Goal: Book appointment/travel/reservation

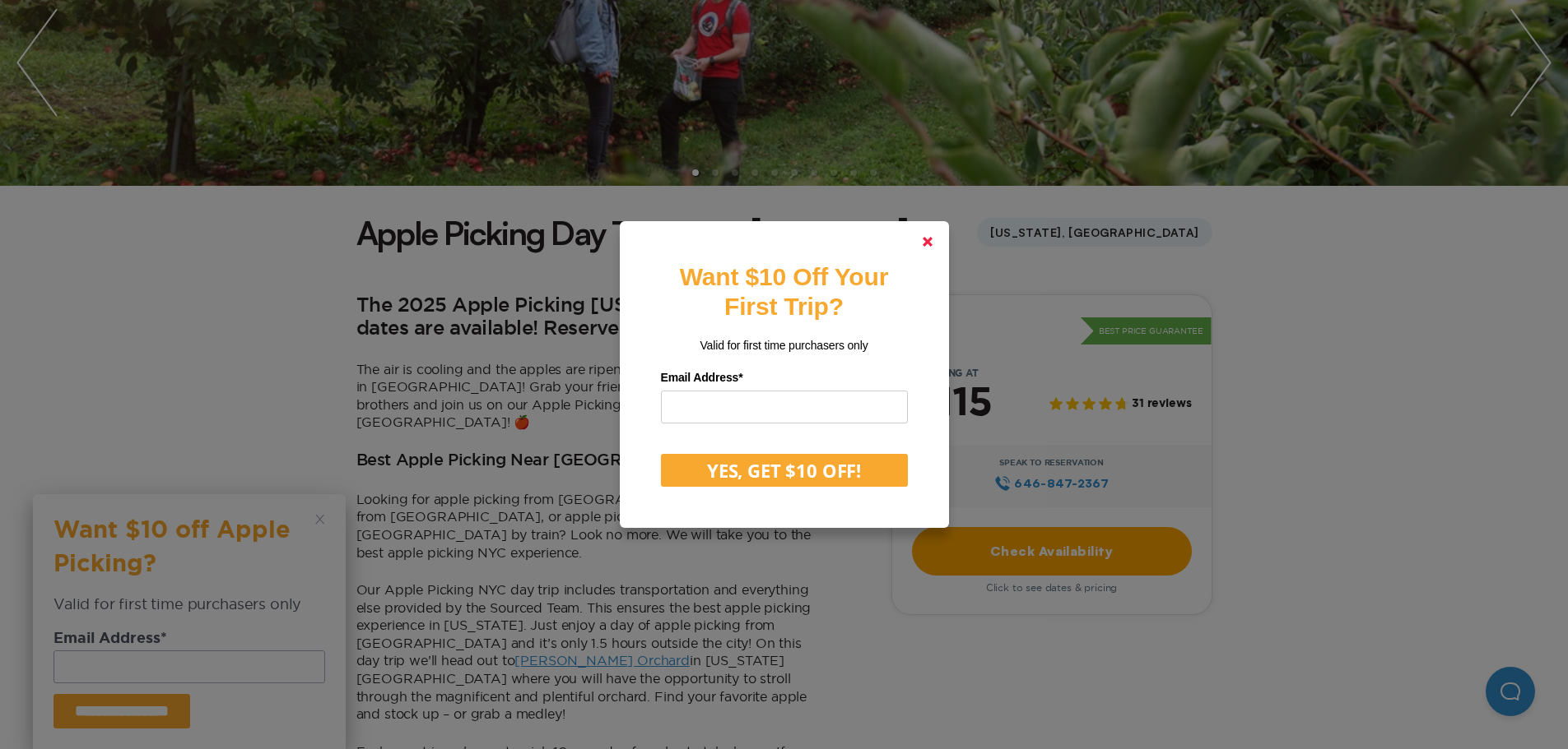
click at [942, 246] on link at bounding box center [927, 242] width 39 height 39
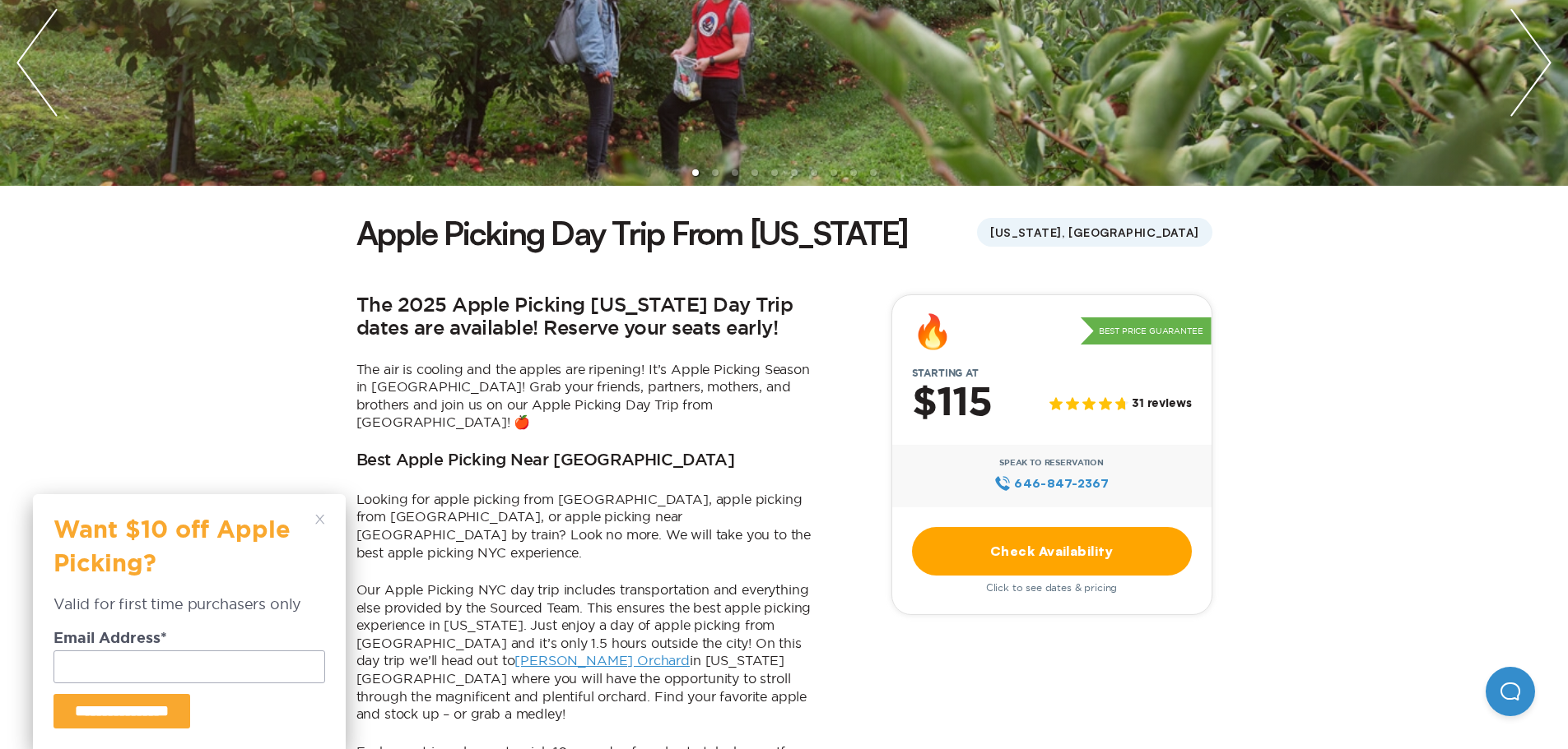
click at [318, 516] on icon at bounding box center [320, 520] width 10 height 10
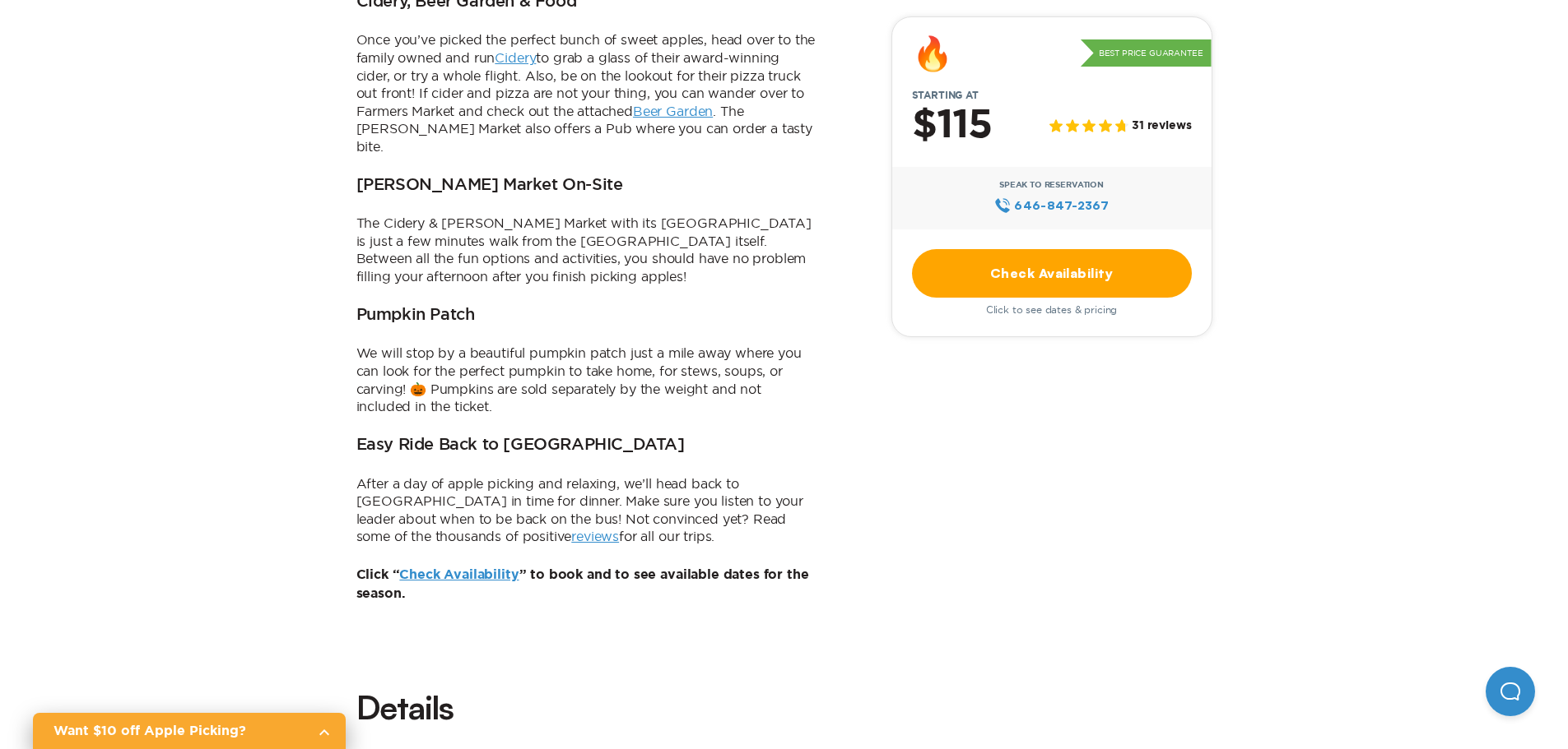
scroll to position [1070, 0]
click at [508, 570] on link "Check Availability" at bounding box center [459, 576] width 119 height 13
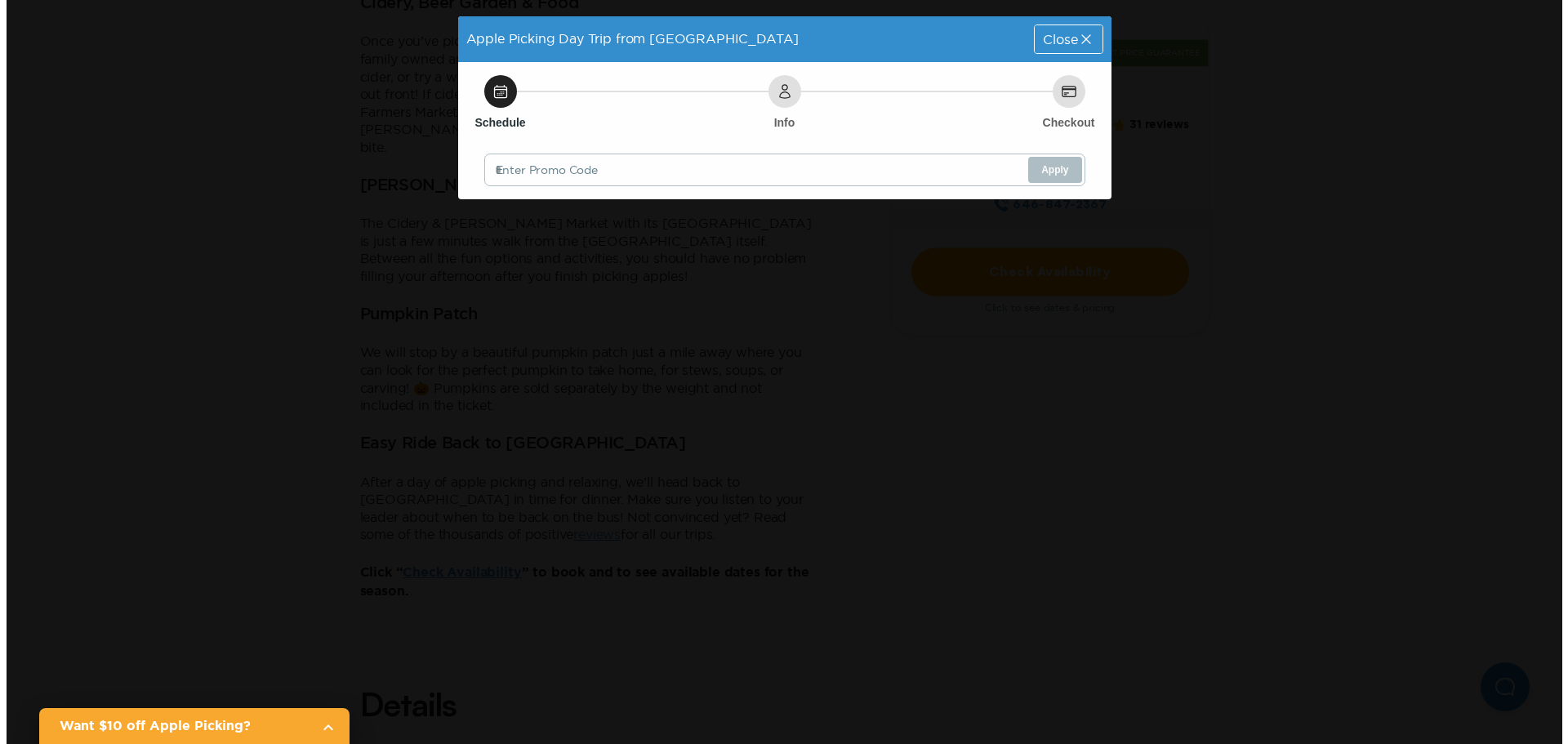
scroll to position [0, 0]
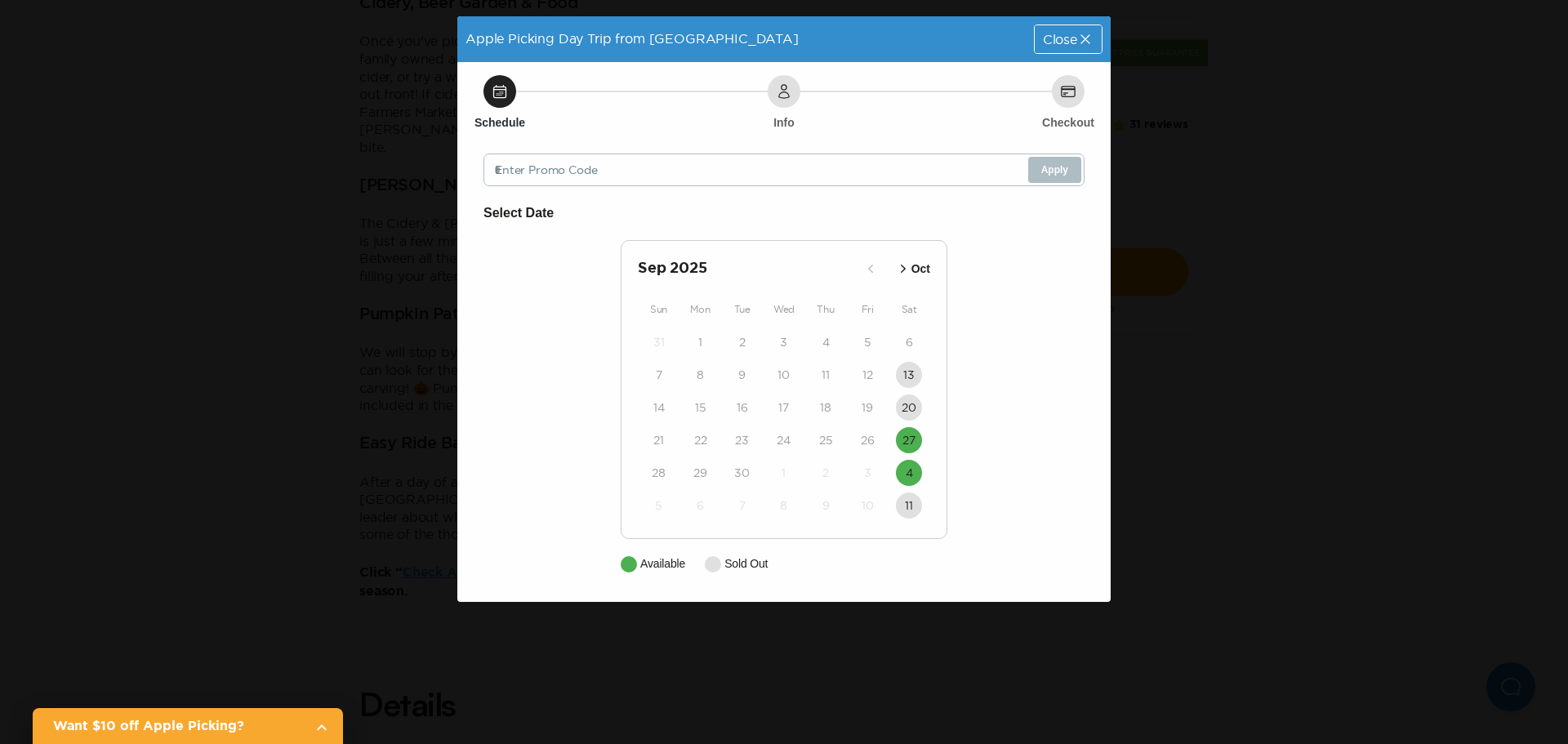
click at [1082, 42] on icon at bounding box center [1085, 39] width 16 height 16
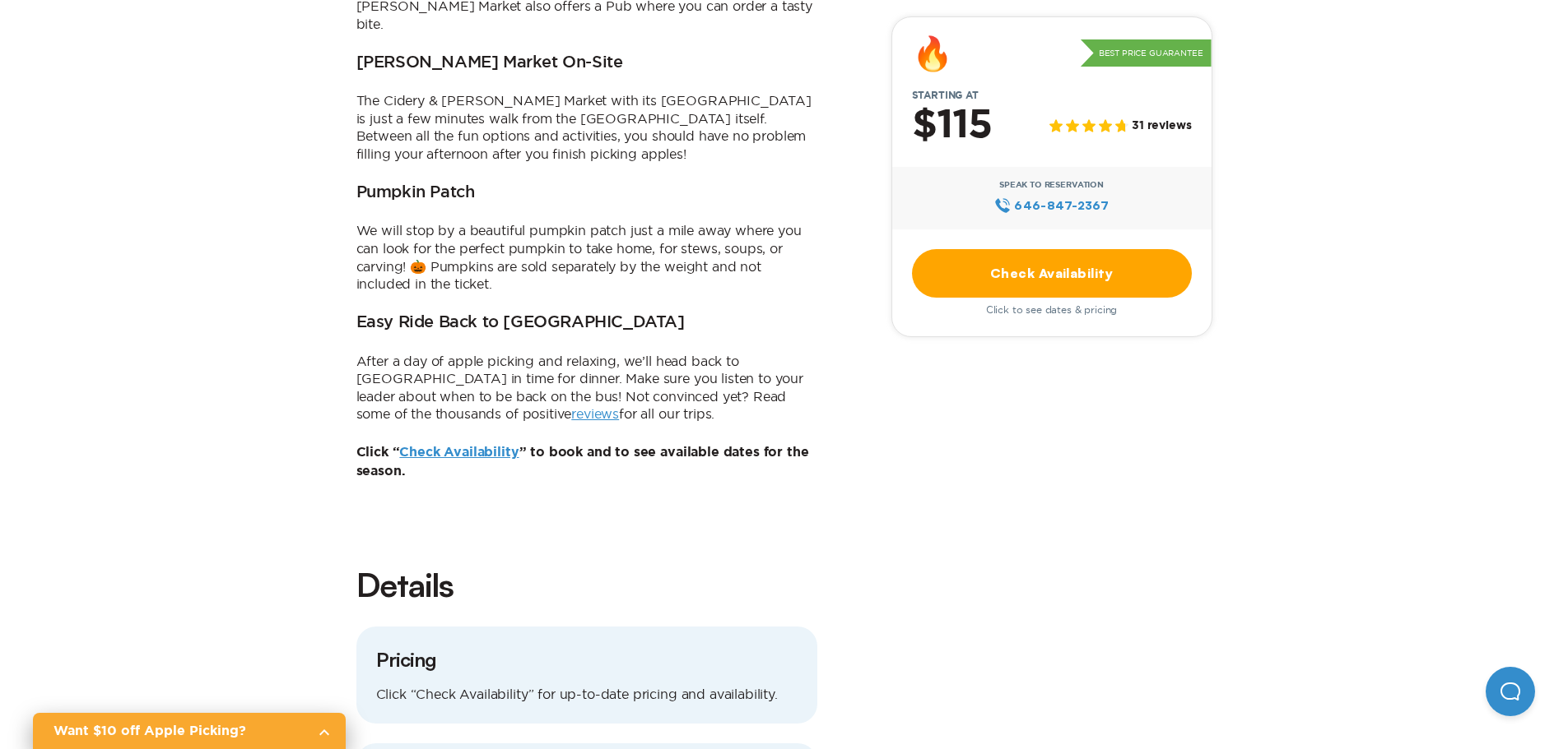
scroll to position [1316, 0]
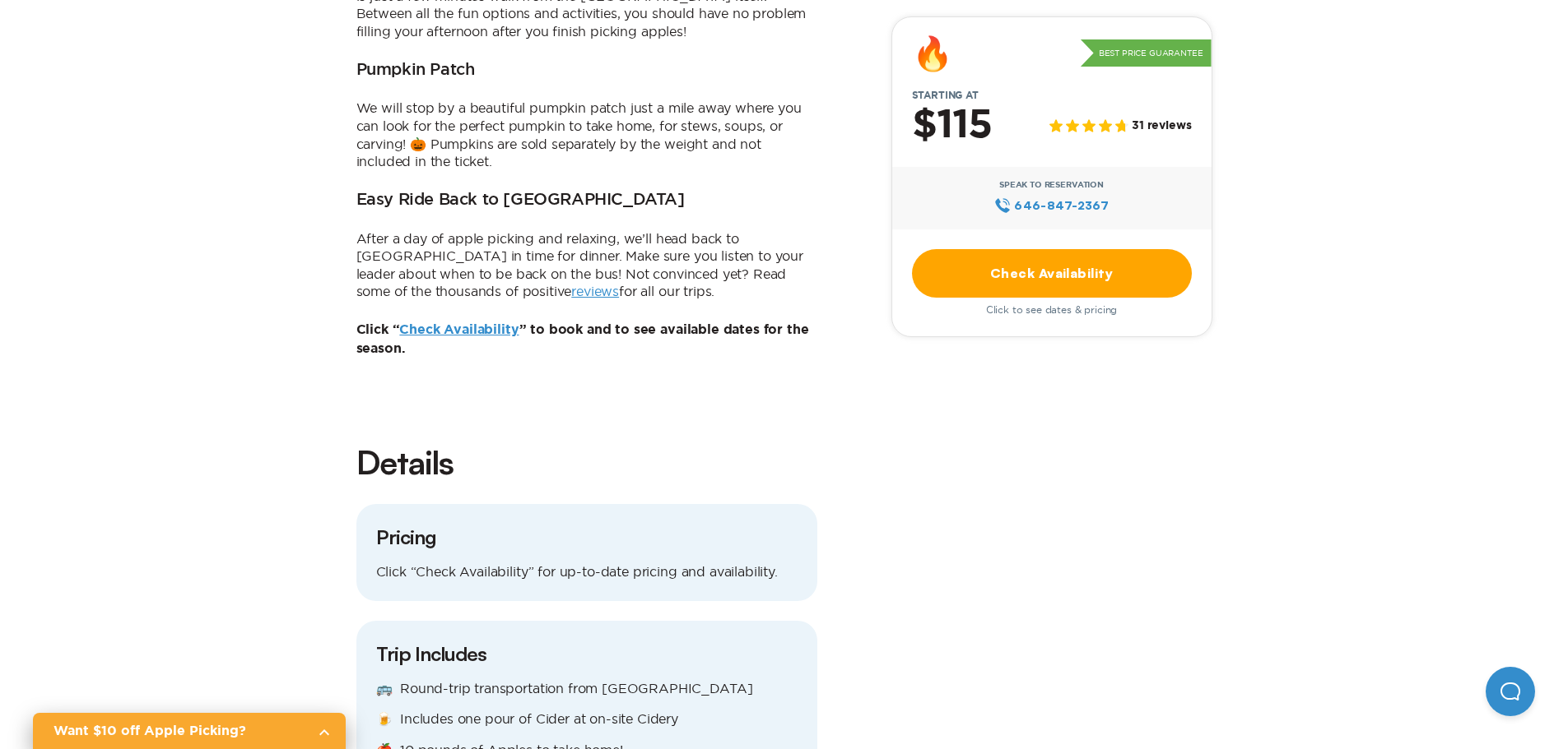
click at [487, 323] on link "Check Availability" at bounding box center [459, 329] width 119 height 13
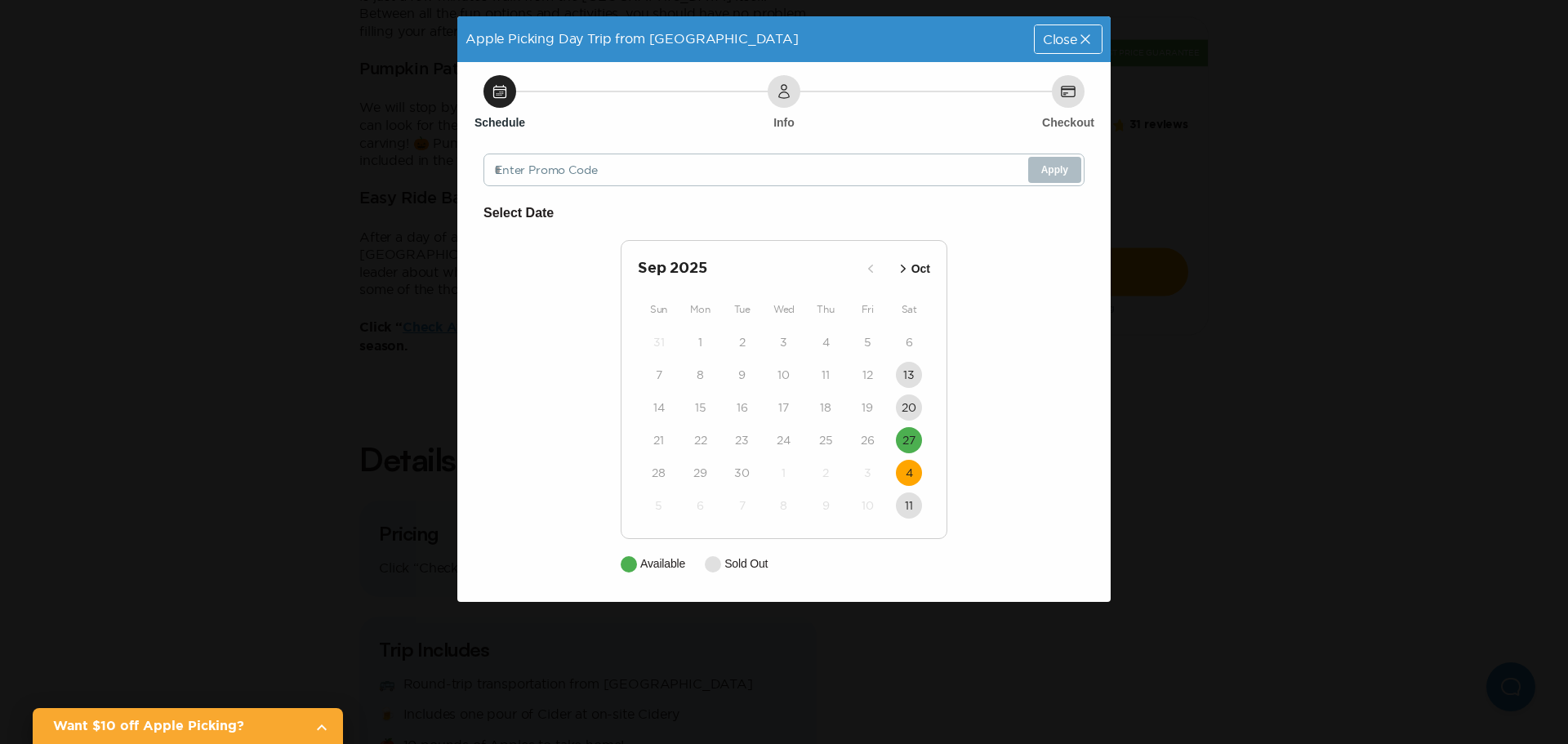
click at [909, 469] on time "4" at bounding box center [909, 472] width 8 height 16
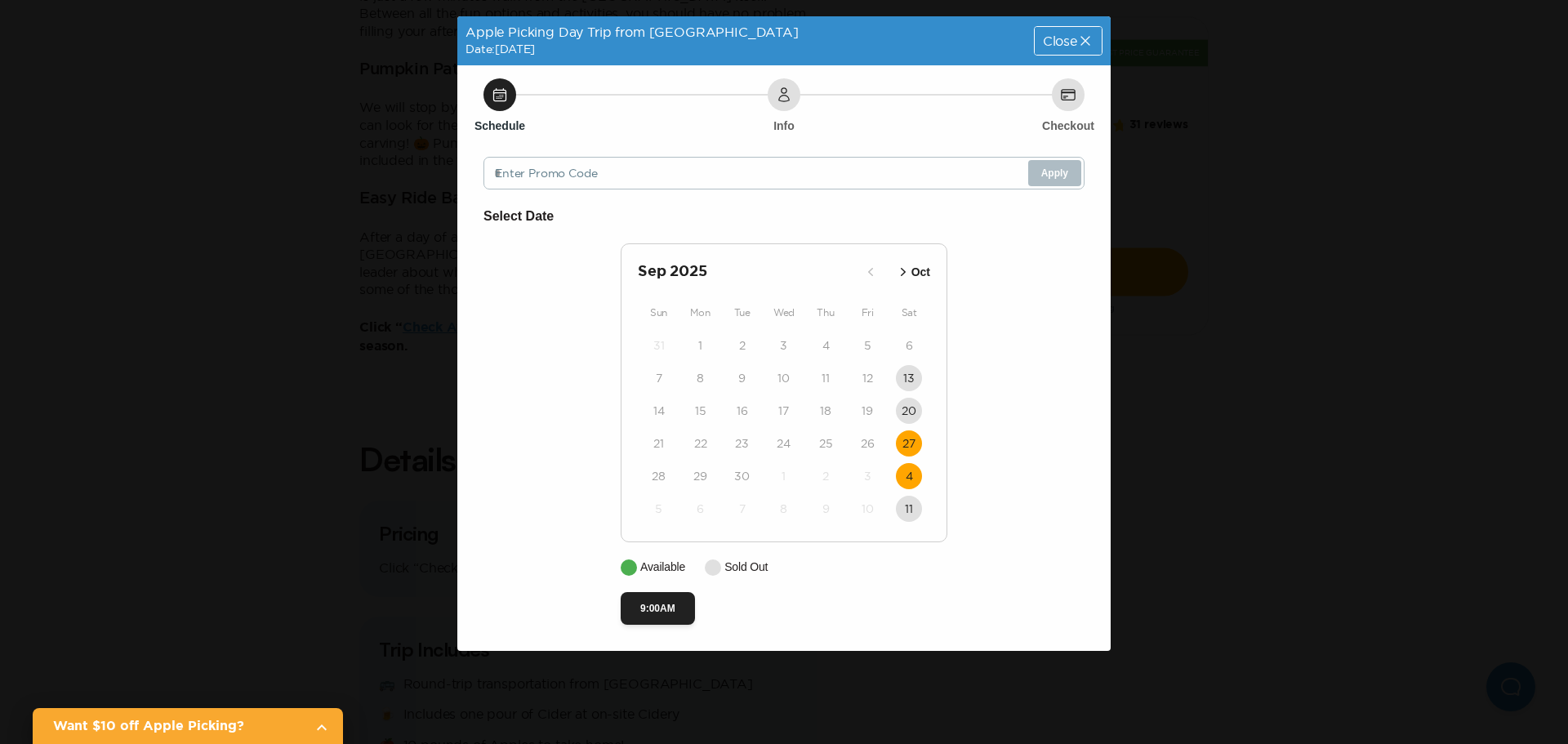
click at [908, 447] on time "27" at bounding box center [908, 443] width 13 height 16
click at [903, 272] on icon "button" at bounding box center [902, 272] width 16 height 16
click at [908, 341] on time "4" at bounding box center [909, 345] width 8 height 16
click at [664, 607] on button "9:00AM" at bounding box center [658, 608] width 75 height 32
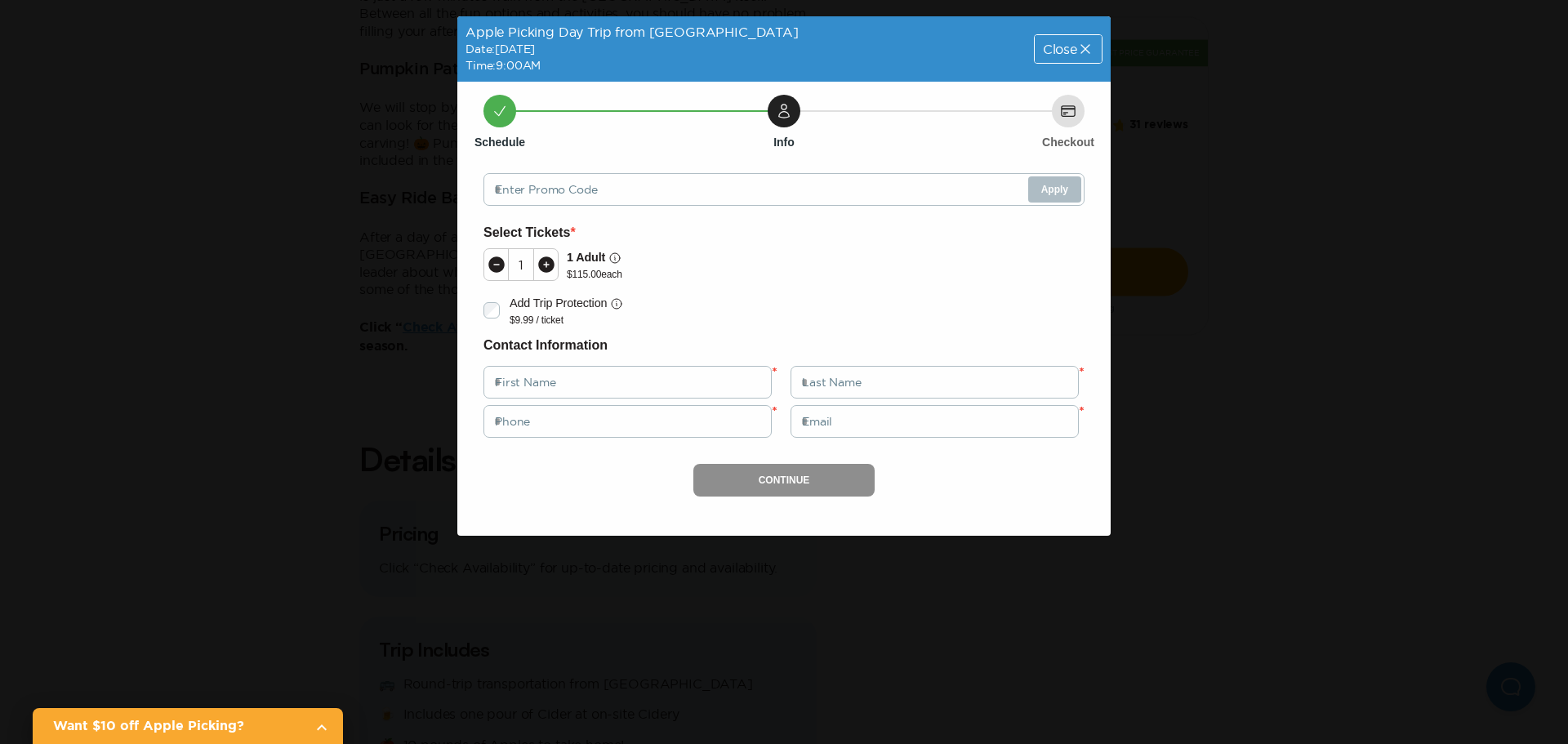
click at [549, 257] on icon at bounding box center [546, 264] width 16 height 16
click at [824, 472] on div "Continue" at bounding box center [784, 480] width 601 height 32
click at [1087, 50] on icon at bounding box center [1085, 48] width 16 height 16
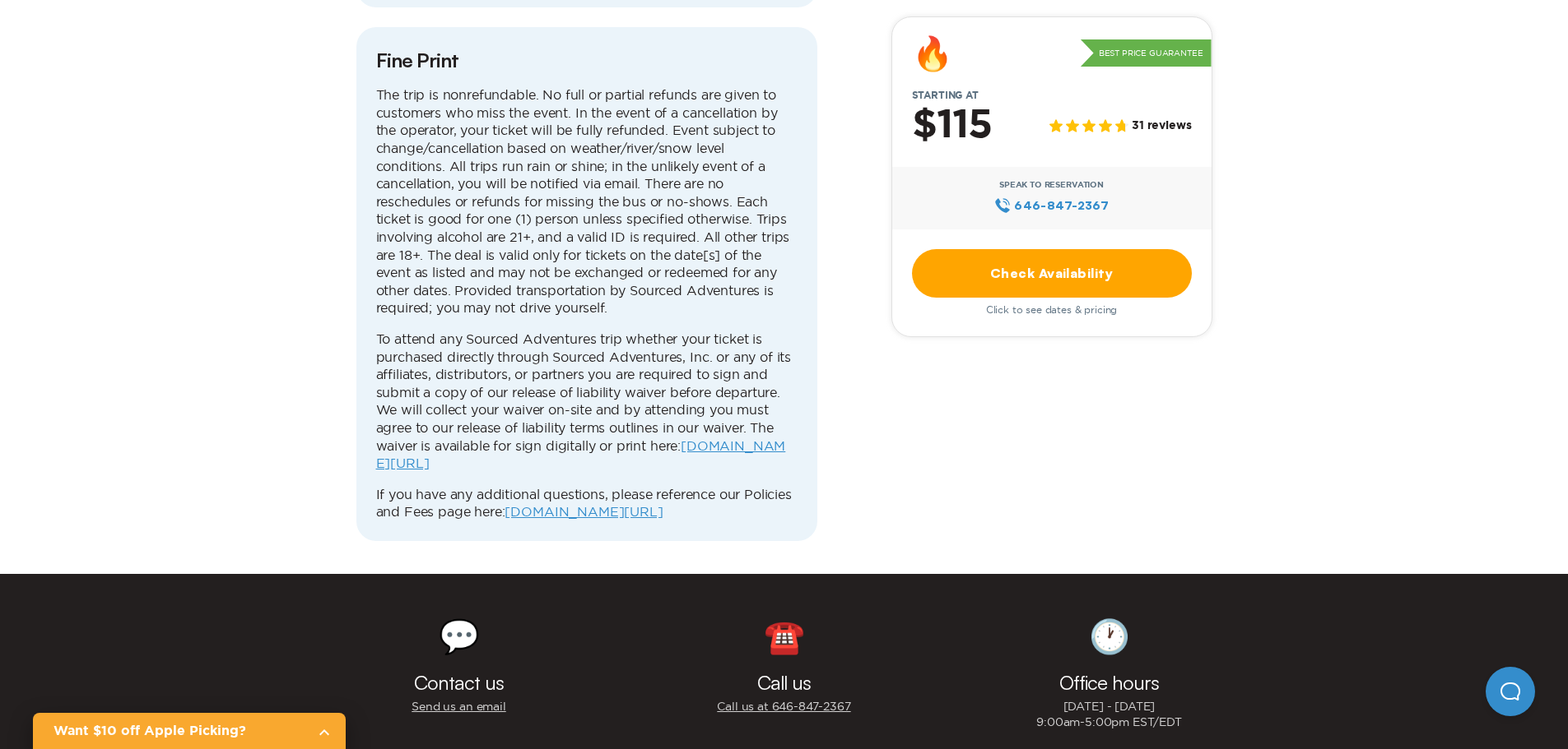
scroll to position [5264, 0]
